Goal: Task Accomplishment & Management: Manage account settings

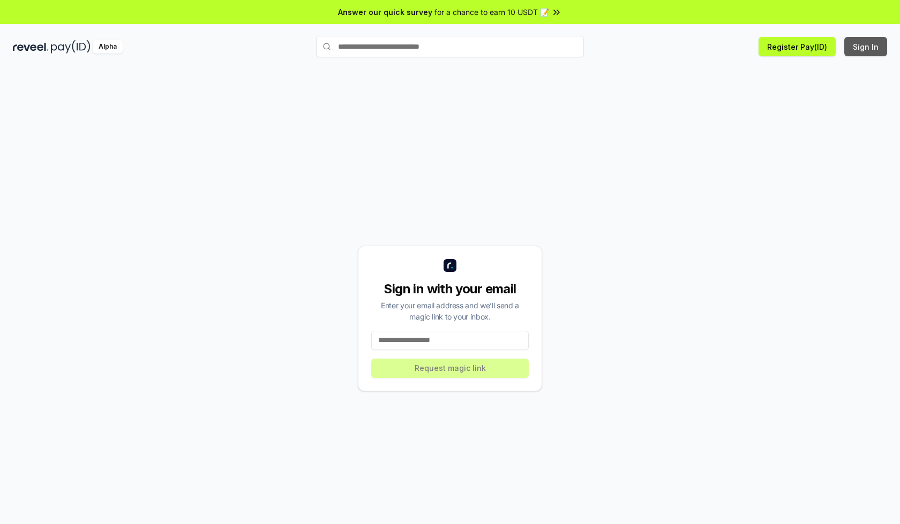
click at [866, 47] on button "Sign In" at bounding box center [865, 46] width 43 height 19
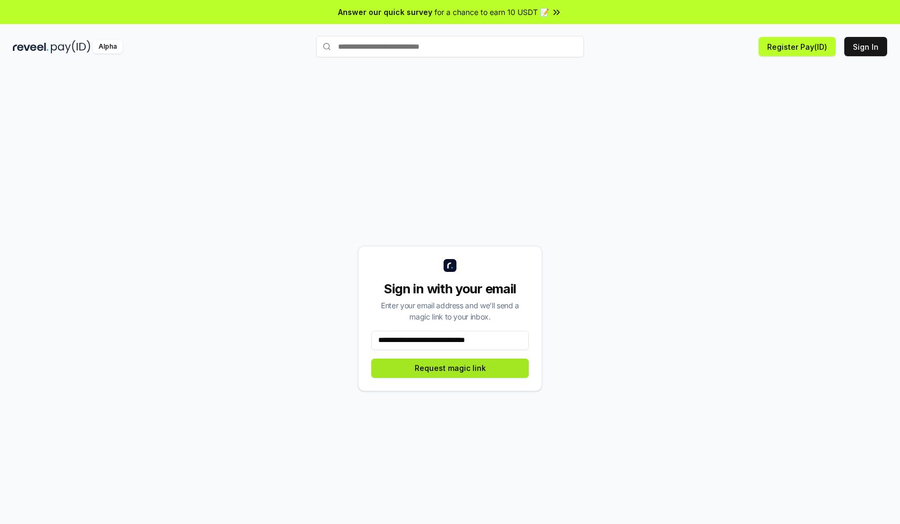
type input "**********"
click at [450, 368] on button "Request magic link" at bounding box center [449, 368] width 157 height 19
